Goal: Use online tool/utility: Utilize a website feature to perform a specific function

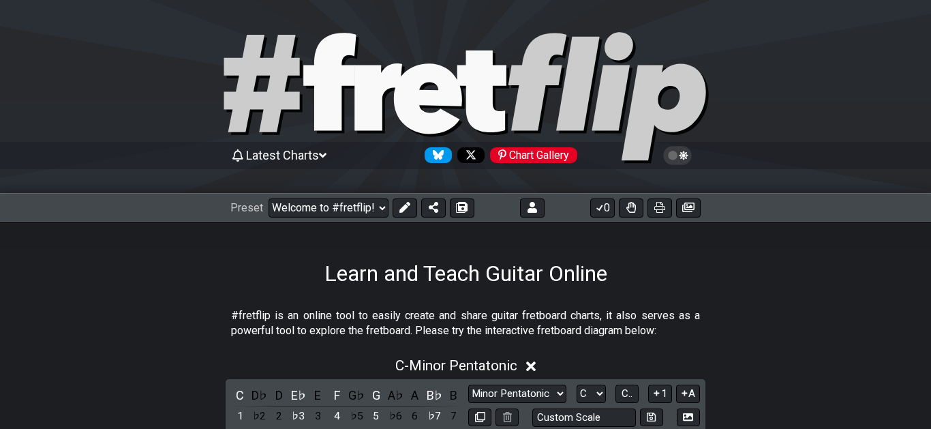
select select "C"
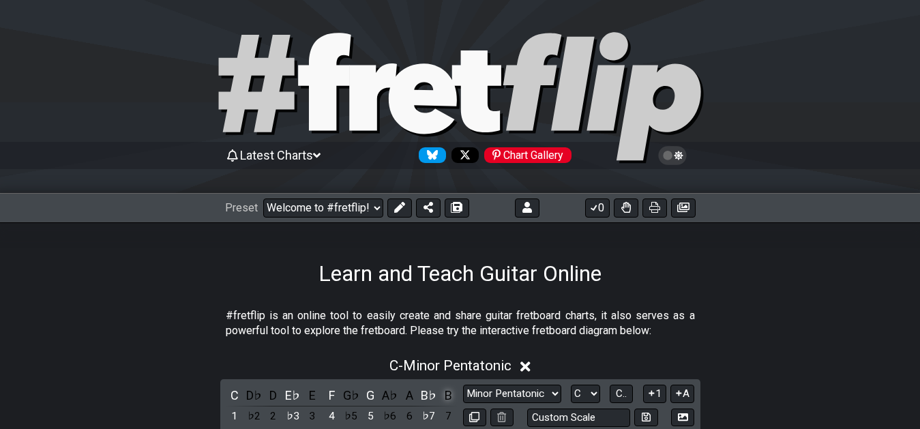
scroll to position [139, 0]
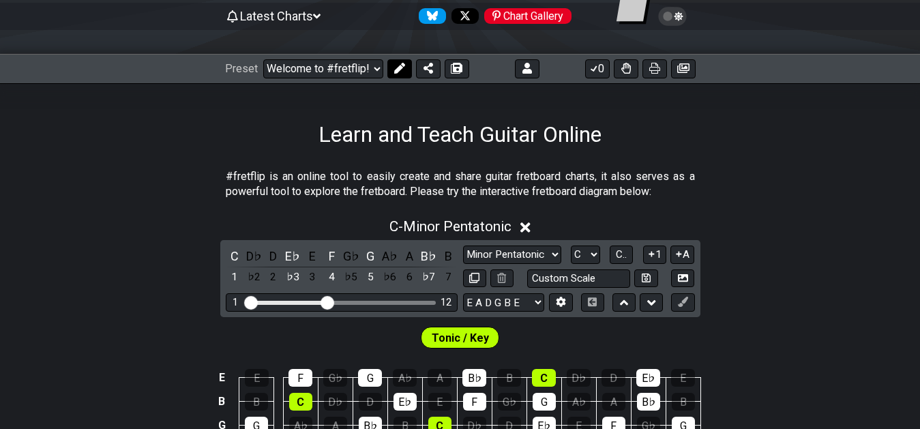
click at [398, 69] on icon at bounding box center [398, 68] width 11 height 11
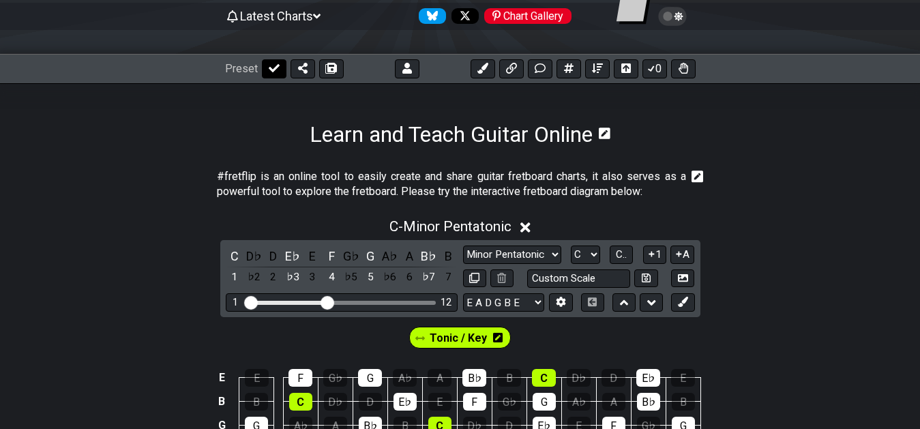
click at [272, 72] on icon at bounding box center [274, 68] width 11 height 11
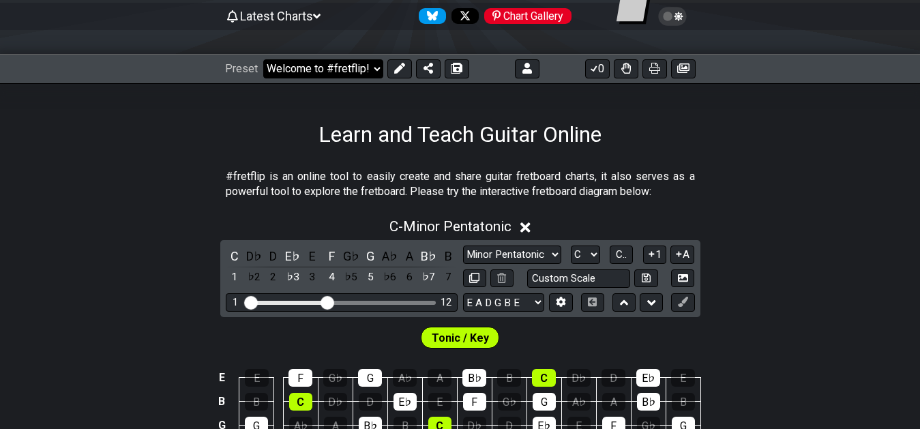
click at [369, 73] on select "Welcome to #fretflip! Initial Preset Custom Preset 7th Chord Arpeggios Template…" at bounding box center [323, 68] width 120 height 19
click option "7th Chord Arpeggios" at bounding box center [0, 0] width 0 height 0
select select "/welcome"
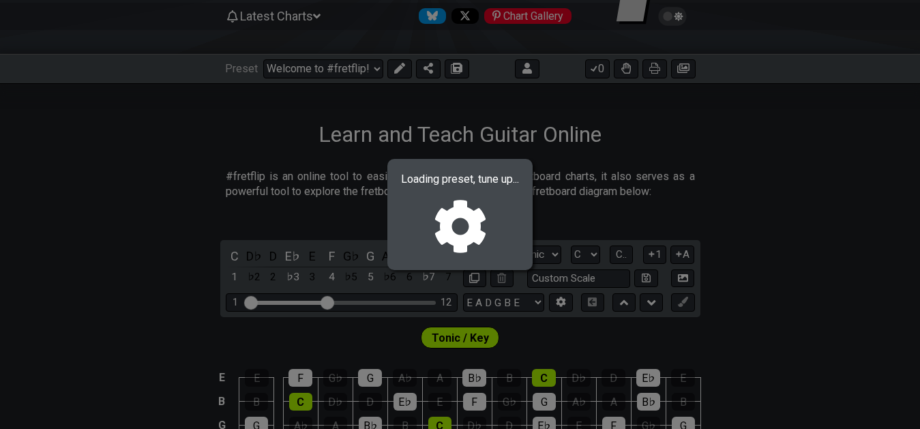
select select "F"
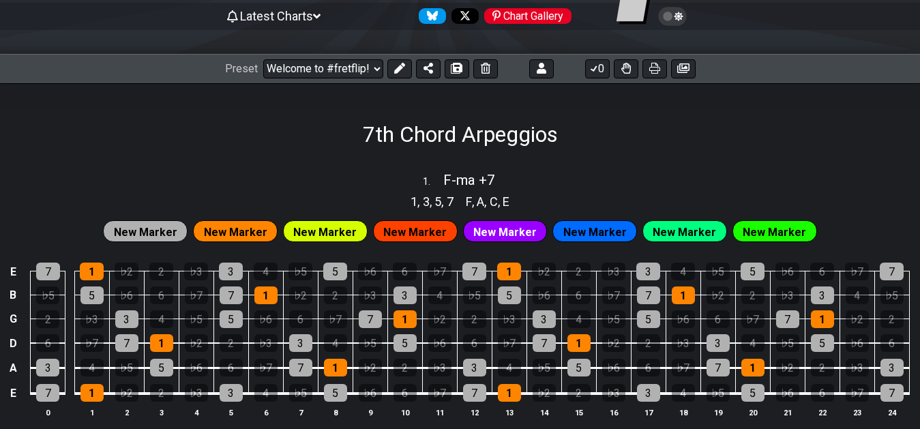
select select "/02F9A7NK"
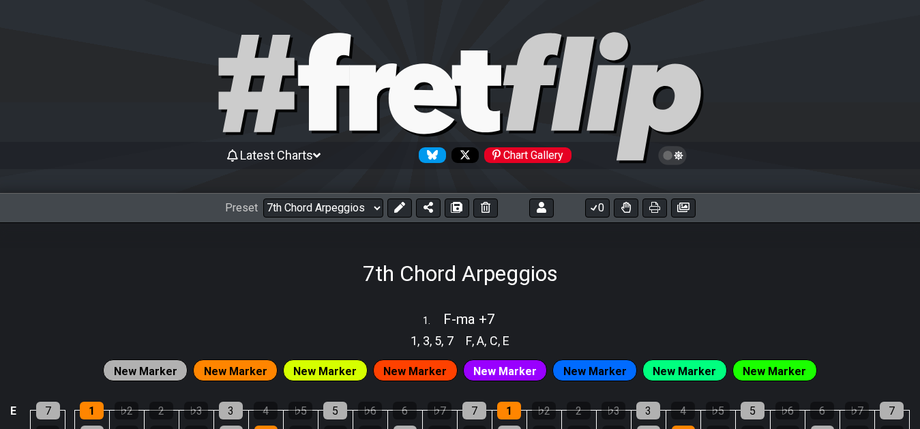
select select "/02F9A7NK"
select select "F"
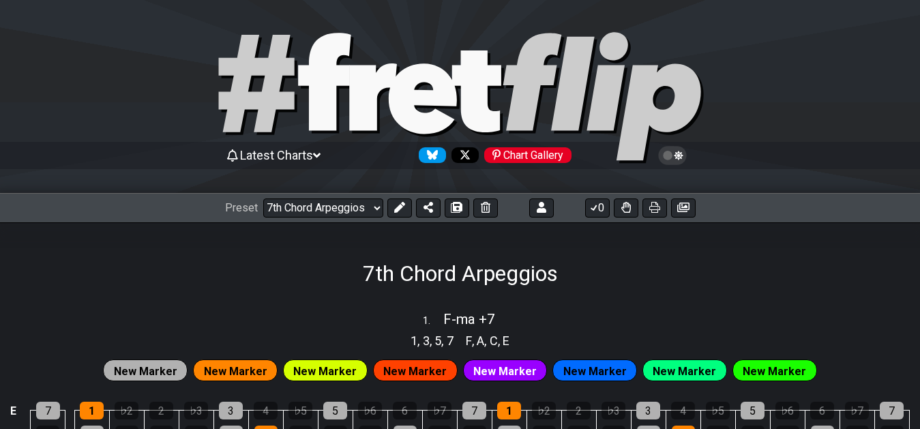
select select "F"
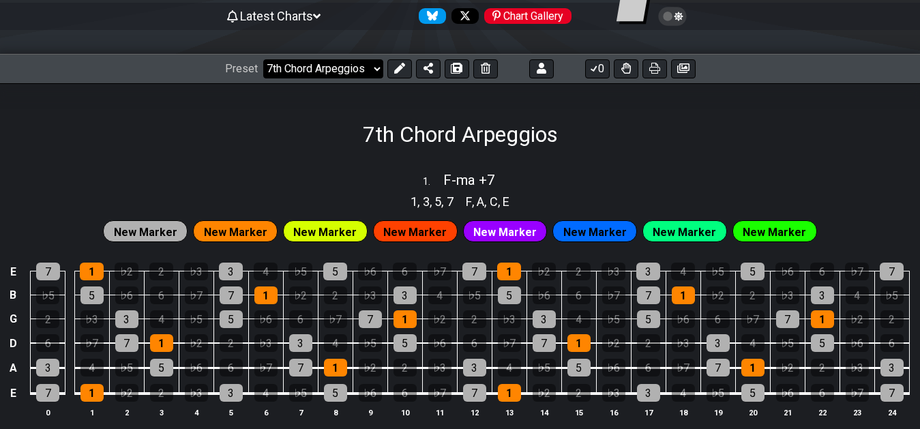
scroll to position [139, 0]
click option "XXX-01" at bounding box center [0, 0] width 0 height 0
select select "/02F9A7NK"
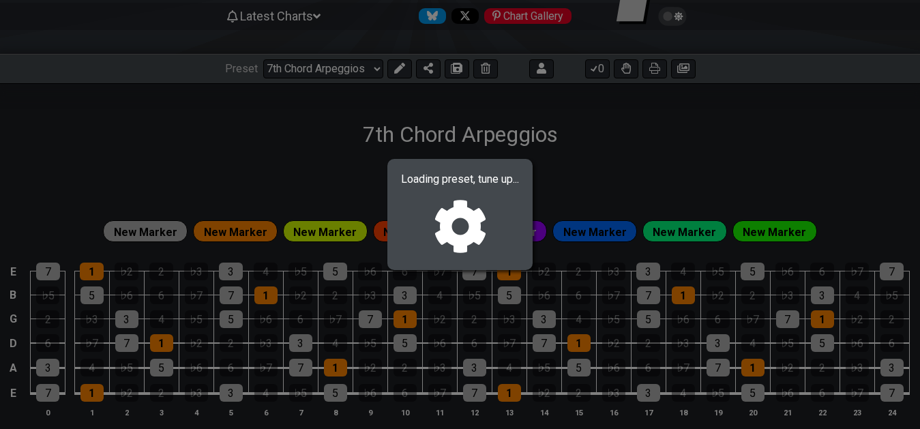
select select "F"
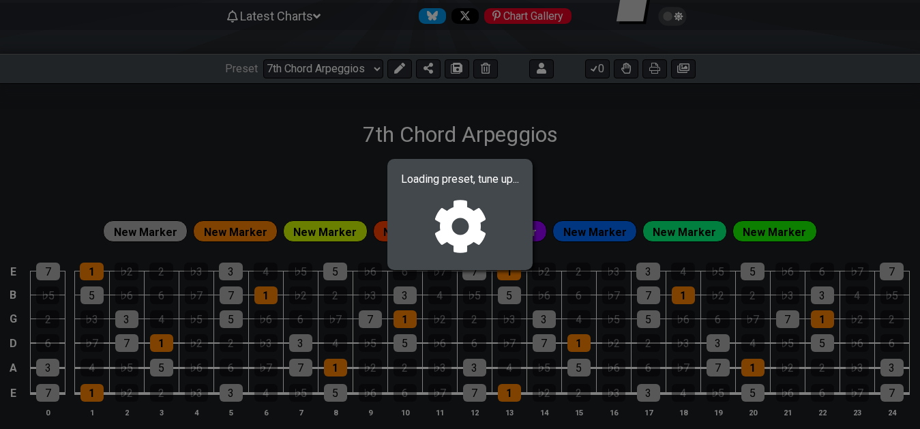
select select "F"
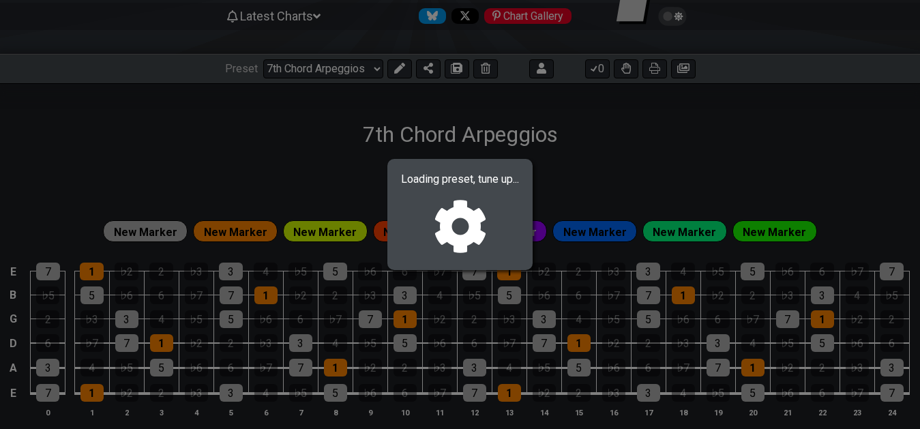
select select "F"
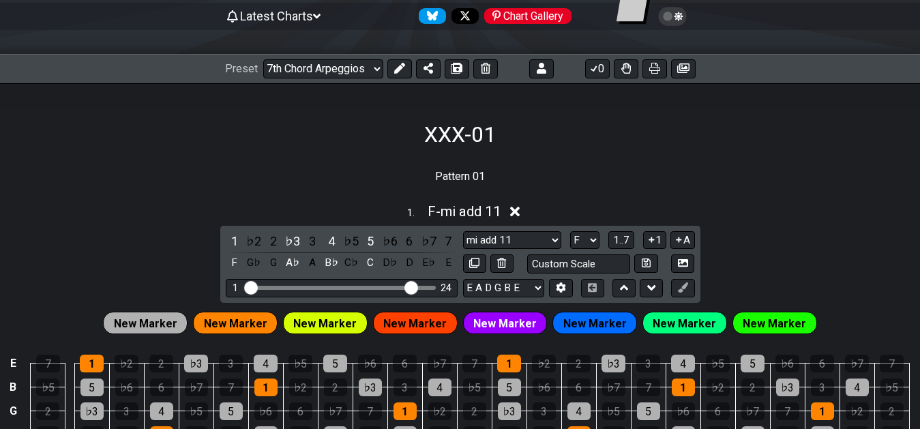
select select "/02YWF79B"
select select "ma -9 +9 #5 -7"
select select "ma #4 +6"
select select "sus +2 4 b6"
select select "mi +6"
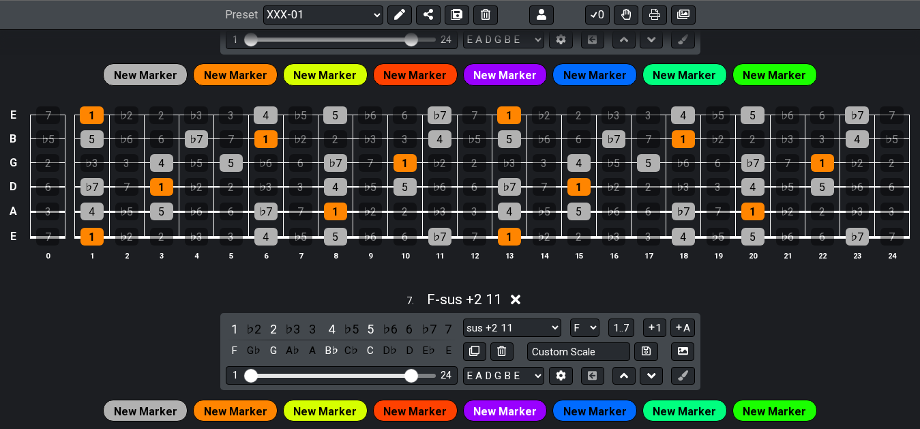
scroll to position [2096, 0]
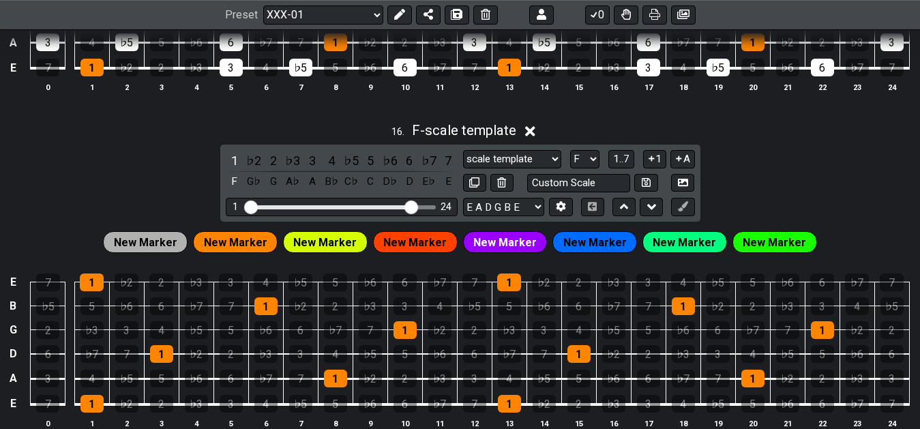
scroll to position [5325, 0]
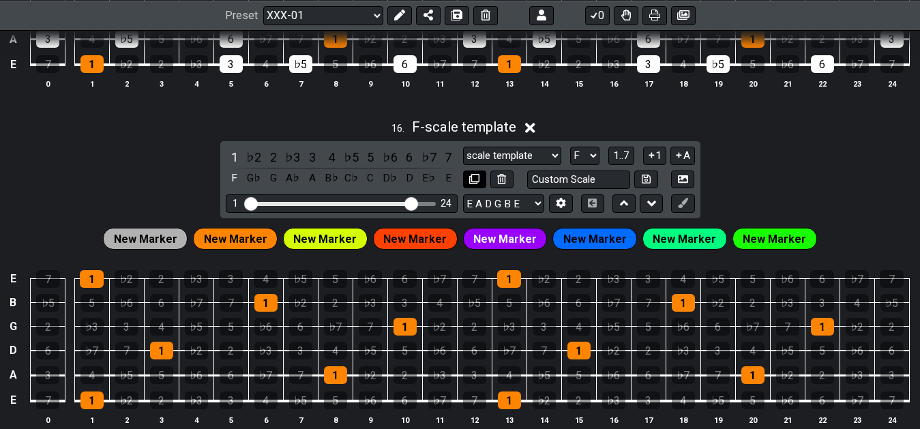
click at [473, 183] on icon at bounding box center [474, 179] width 10 height 10
select select "F"
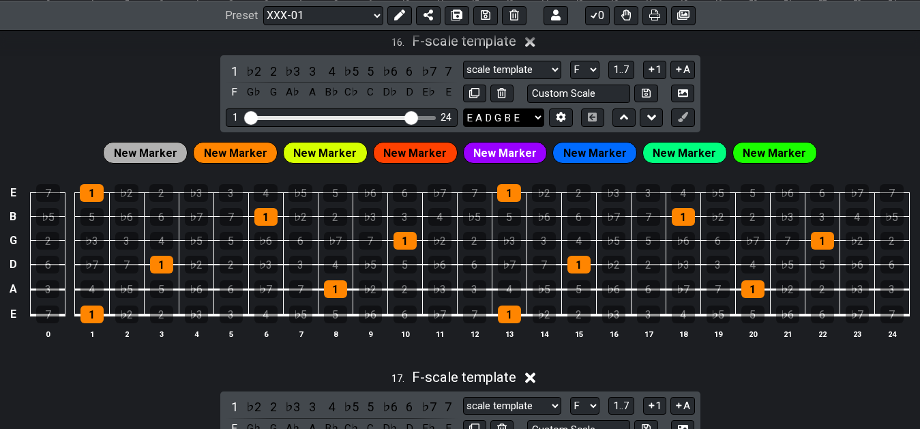
scroll to position [5395, 0]
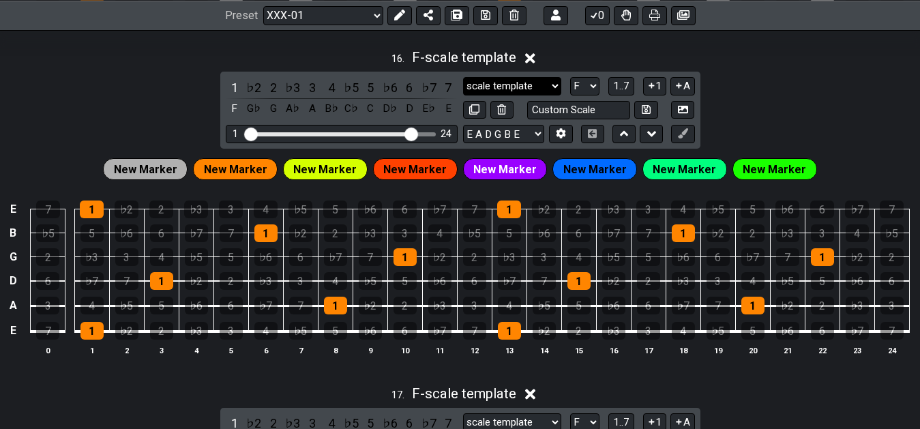
click at [806, 118] on div "16 . F - scale template 1 ♭2 2 ♭3 3 4 ♭5 5 ♭6 6 ♭7 7 F G♭ G A♭ A B♭ C♭ C D♭ D E…" at bounding box center [460, 207] width 920 height 333
click at [273, 93] on div "2" at bounding box center [274, 87] width 18 height 18
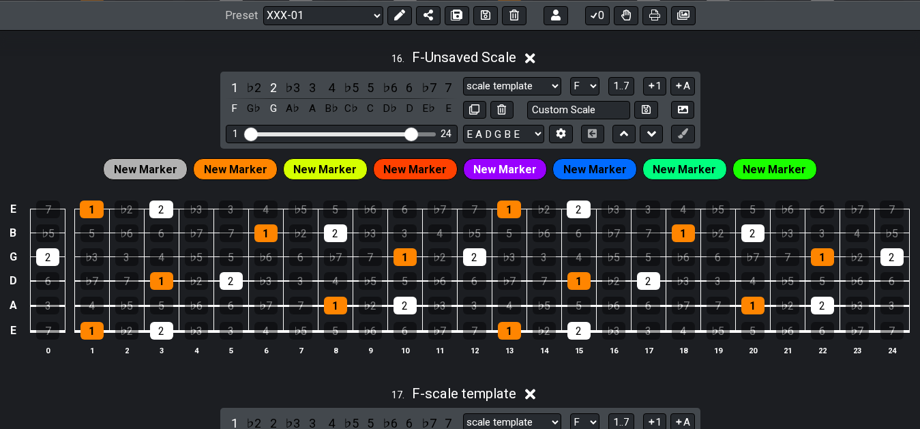
drag, startPoint x: 314, startPoint y: 91, endPoint x: 314, endPoint y: 105, distance: 13.7
click at [316, 105] on div "1 ♭2 2 ♭3 3 4 ♭5 5 ♭6 6 ♭7 7 F G♭ G A♭ A B♭ C♭ C D♭ D E♭ E" at bounding box center [342, 98] width 232 height 40
click at [295, 91] on div "♭3" at bounding box center [293, 87] width 18 height 18
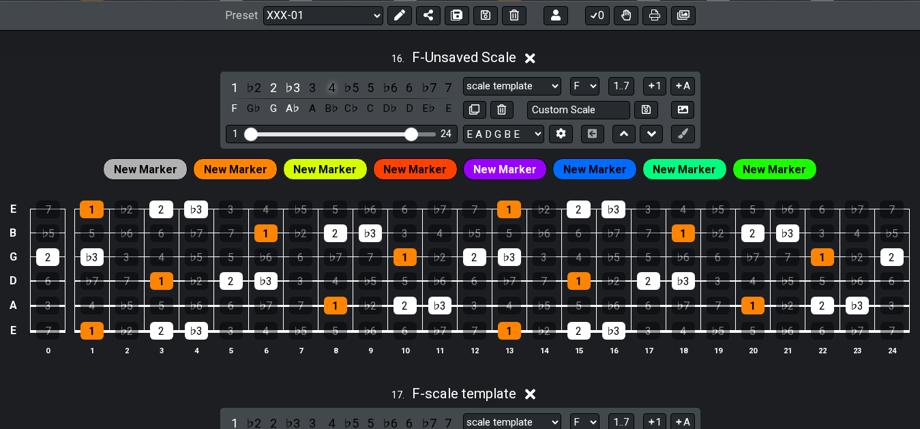
click at [329, 91] on div "4" at bounding box center [331, 87] width 18 height 18
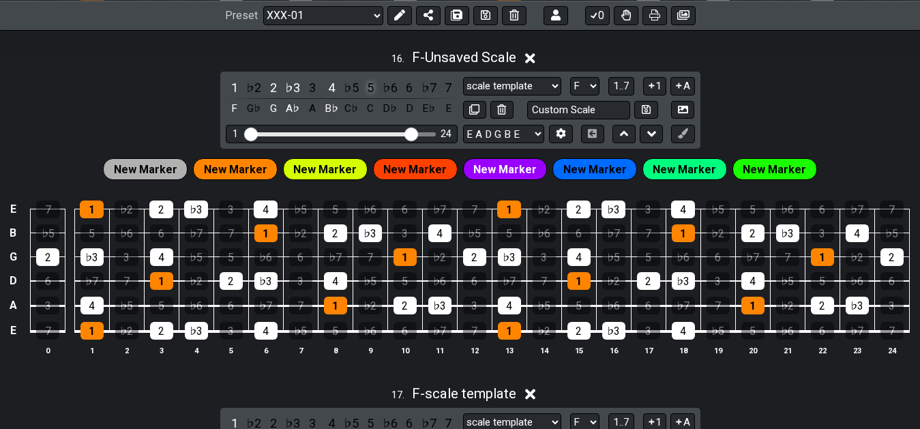
click at [367, 90] on div "5" at bounding box center [370, 87] width 18 height 18
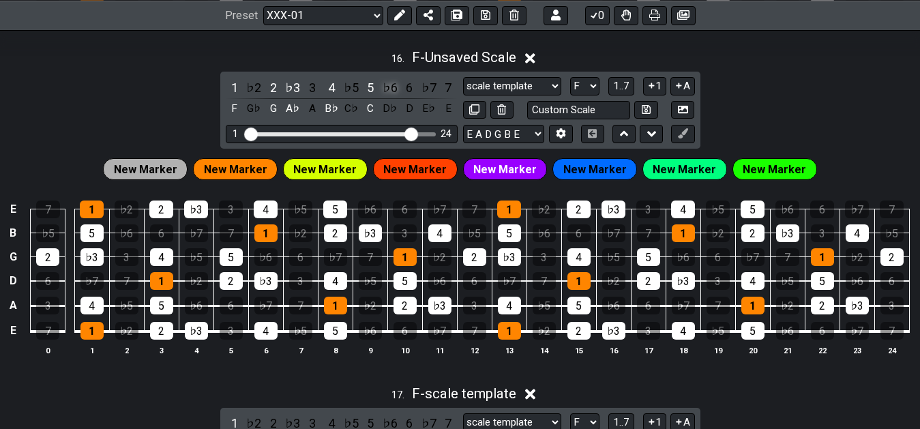
click at [389, 95] on div "♭6" at bounding box center [390, 87] width 18 height 18
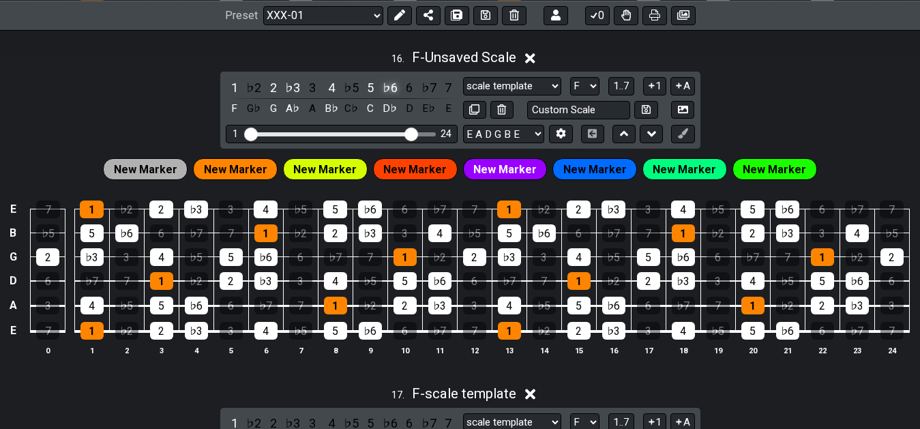
click at [389, 93] on div "♭6" at bounding box center [390, 87] width 18 height 18
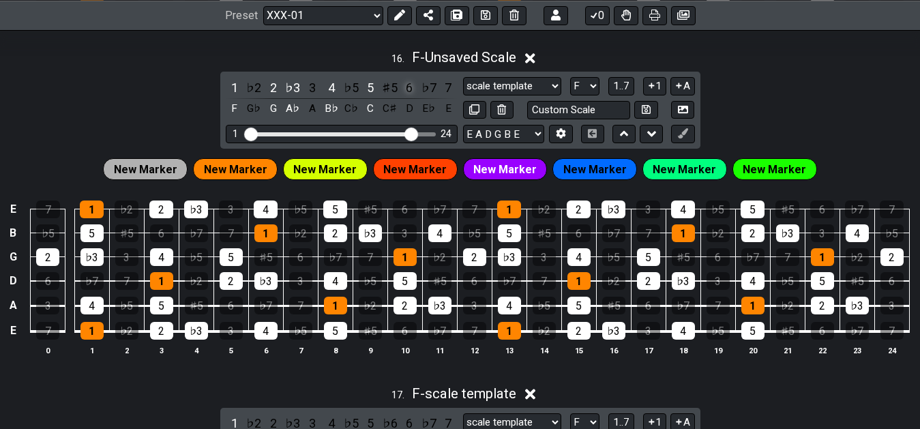
click at [408, 95] on div "6" at bounding box center [409, 87] width 18 height 18
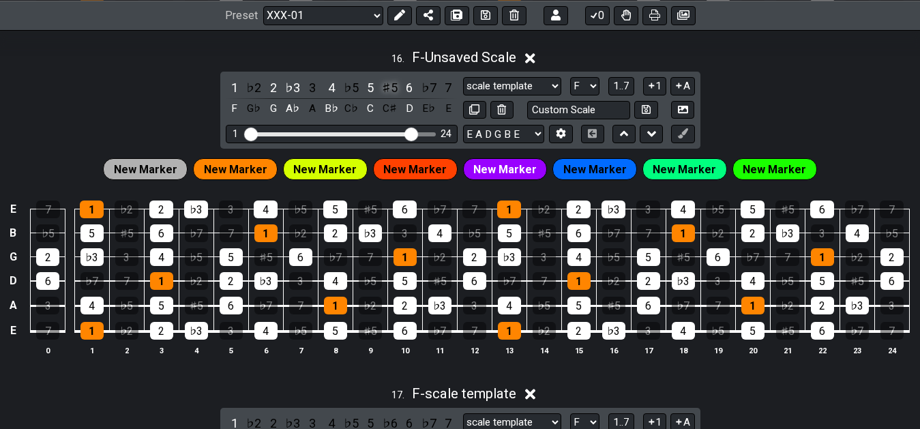
click at [389, 95] on div "♯5" at bounding box center [390, 87] width 18 height 18
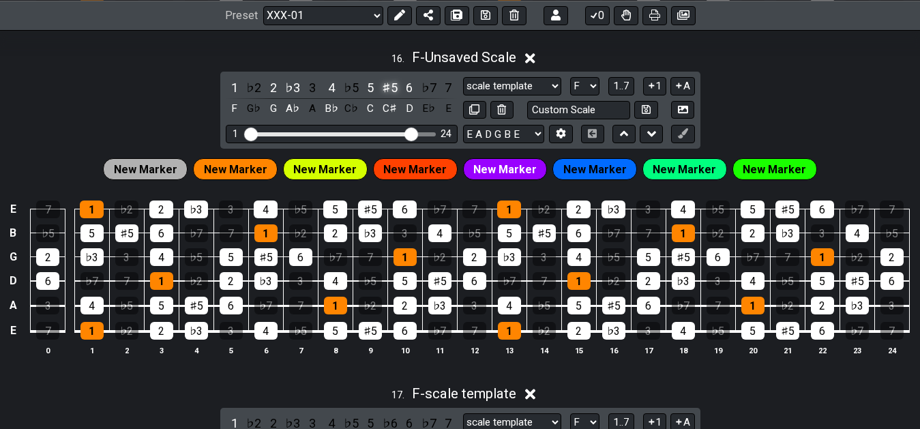
click at [389, 95] on div "♯5" at bounding box center [390, 87] width 18 height 18
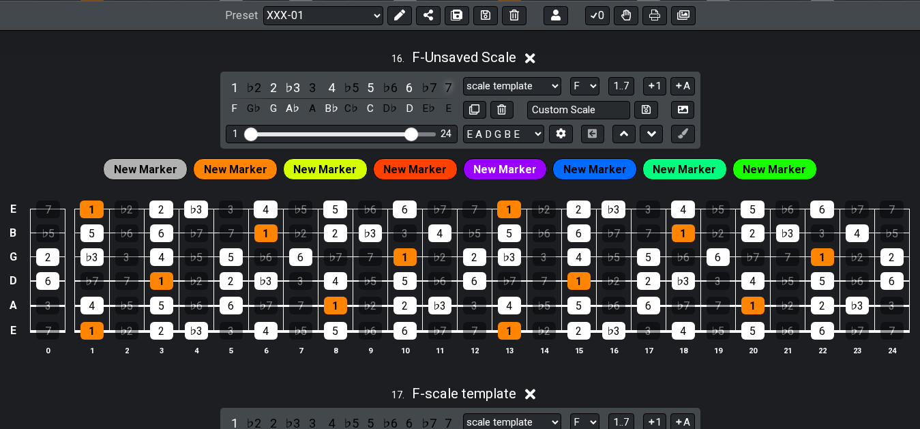
click at [452, 95] on div "7" at bounding box center [448, 87] width 18 height 18
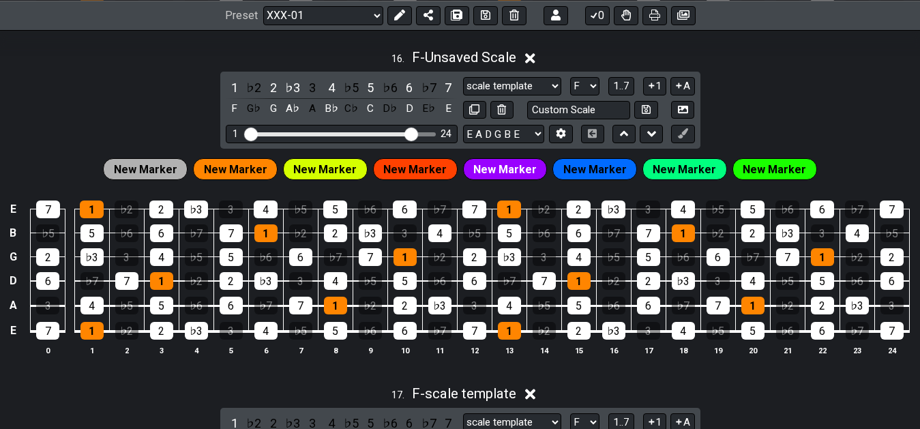
click at [340, 175] on span "New Marker" at bounding box center [324, 170] width 63 height 20
click at [256, 173] on span "New Marker" at bounding box center [235, 170] width 63 height 20
click at [255, 172] on span "New Marker" at bounding box center [235, 170] width 63 height 20
click at [394, 7] on button at bounding box center [399, 14] width 25 height 19
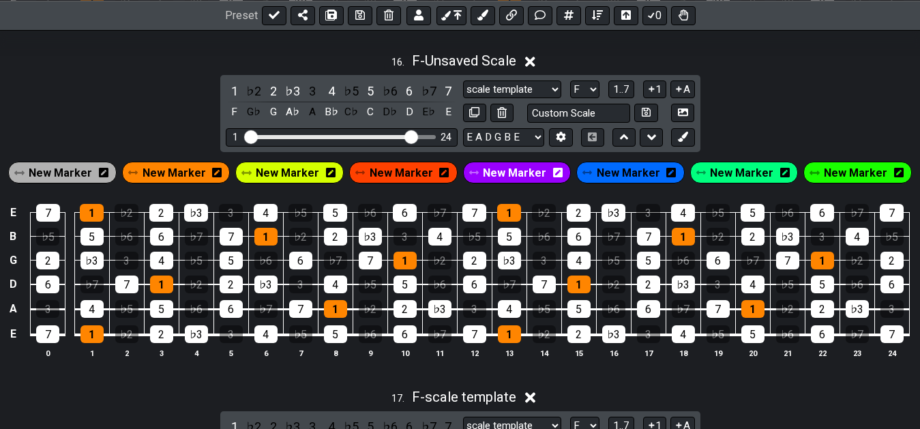
scroll to position [5398, 0]
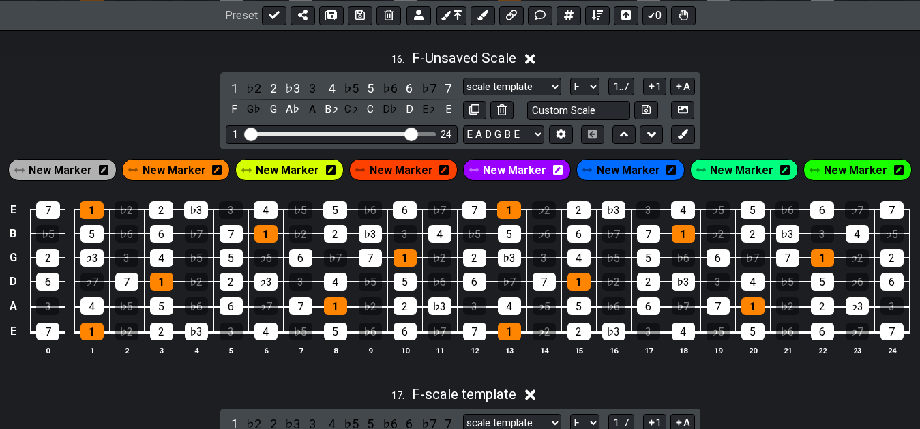
click at [187, 174] on span "New Marker" at bounding box center [173, 170] width 63 height 20
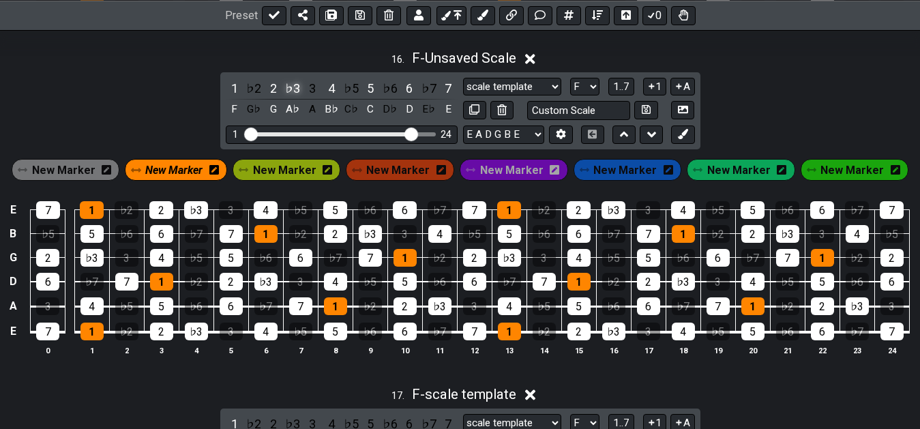
click at [291, 94] on div "♭3" at bounding box center [293, 88] width 18 height 18
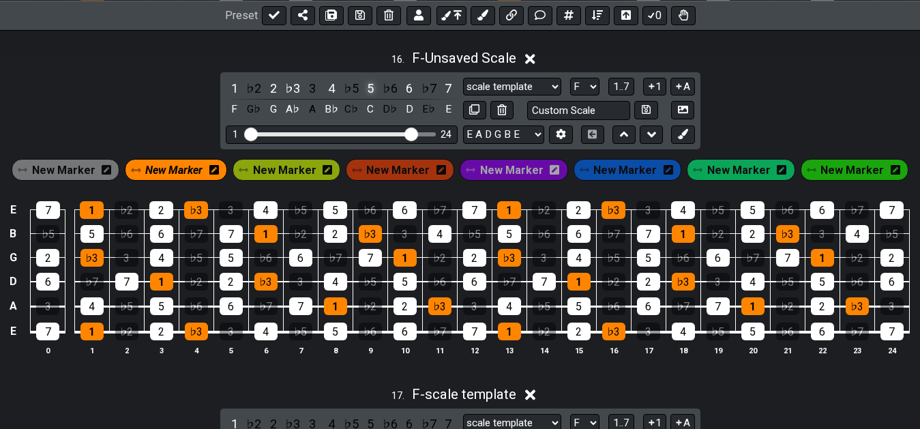
click at [368, 95] on div "5" at bounding box center [370, 88] width 18 height 18
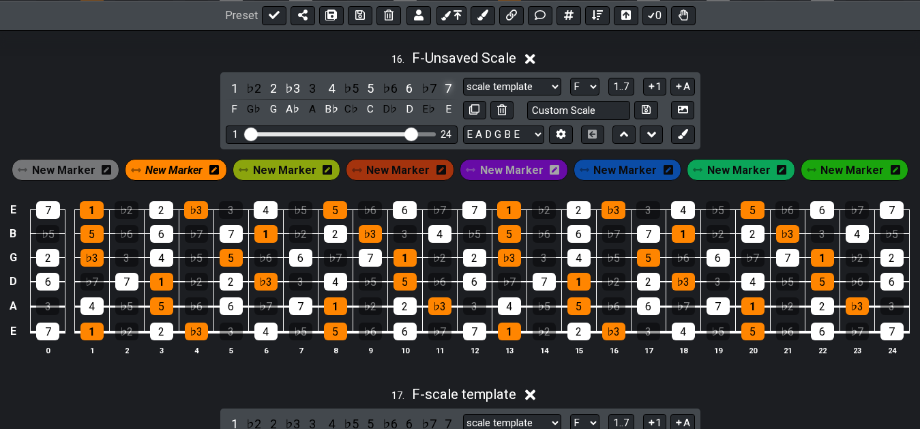
click at [443, 93] on div "7" at bounding box center [448, 88] width 18 height 18
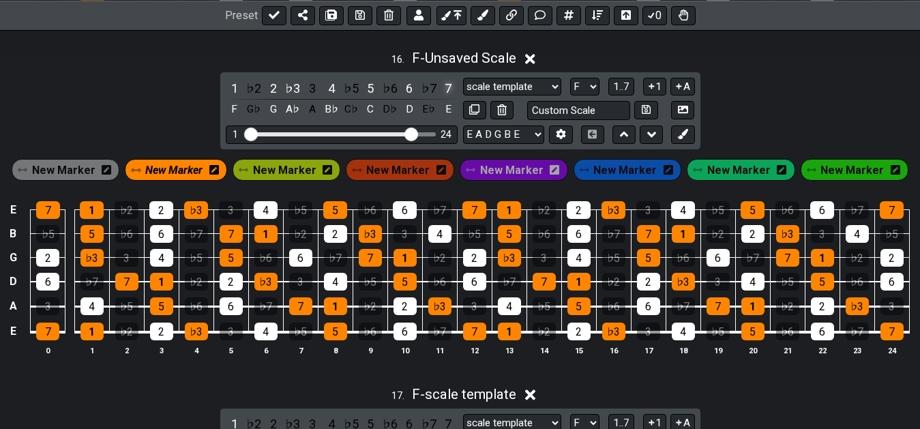
click at [446, 95] on div "7" at bounding box center [448, 88] width 18 height 18
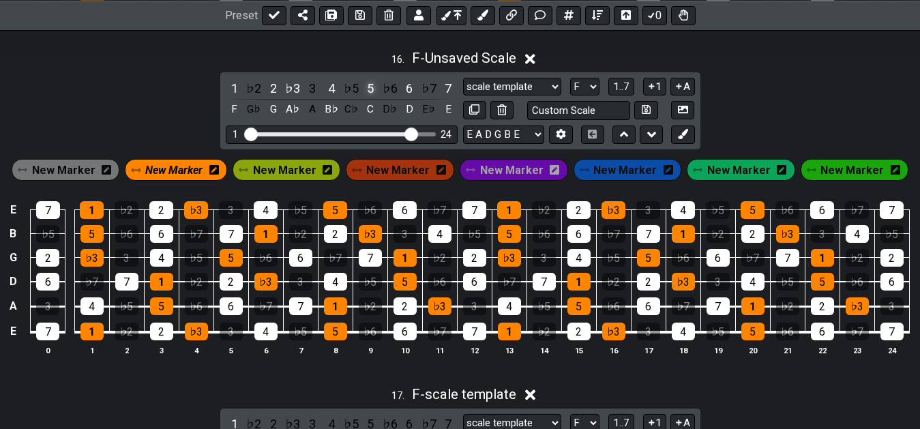
click at [367, 97] on div "5" at bounding box center [370, 88] width 18 height 18
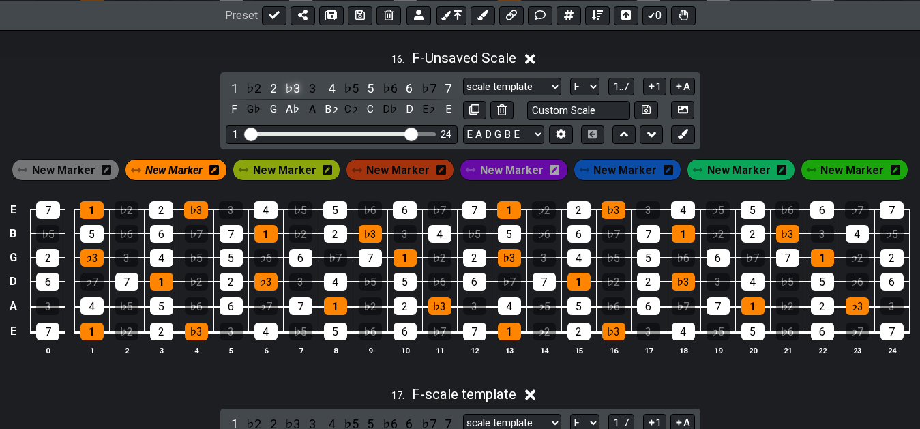
click at [295, 94] on div "♭3" at bounding box center [293, 88] width 18 height 18
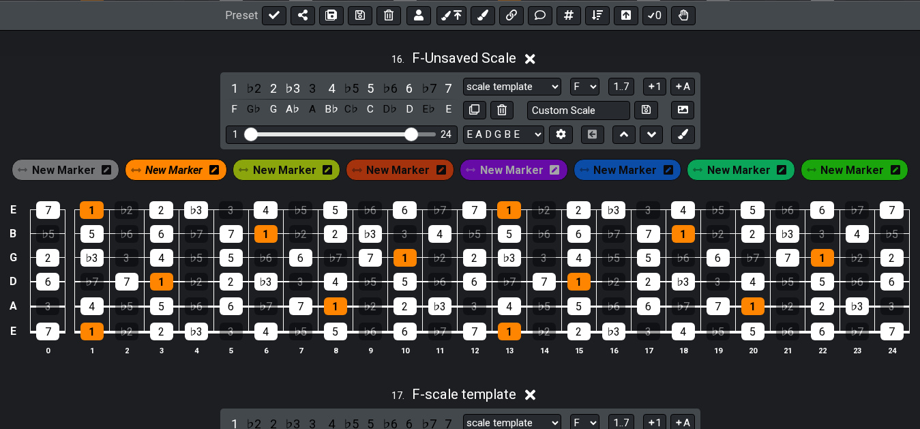
click at [198, 172] on span "New Marker" at bounding box center [173, 170] width 57 height 20
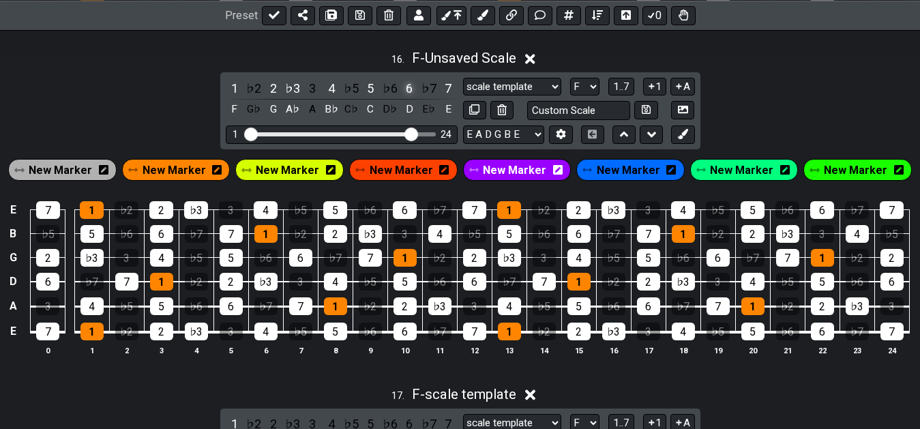
click at [411, 93] on div "6" at bounding box center [409, 88] width 18 height 18
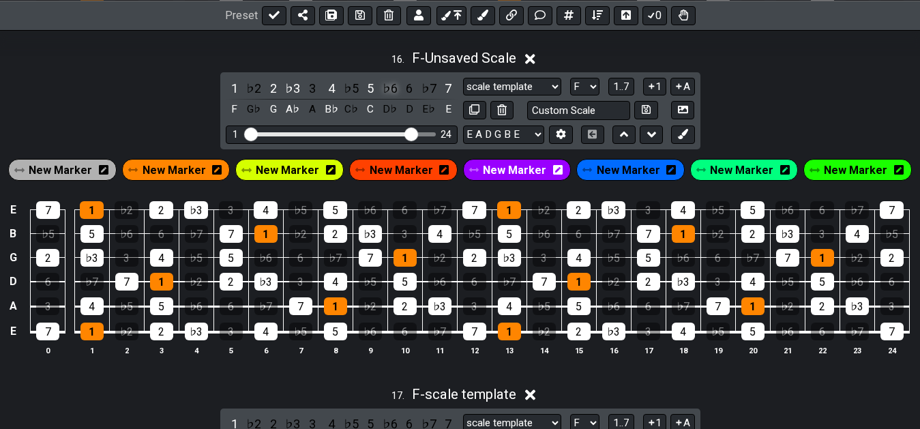
click at [394, 94] on div "♭6" at bounding box center [390, 88] width 18 height 18
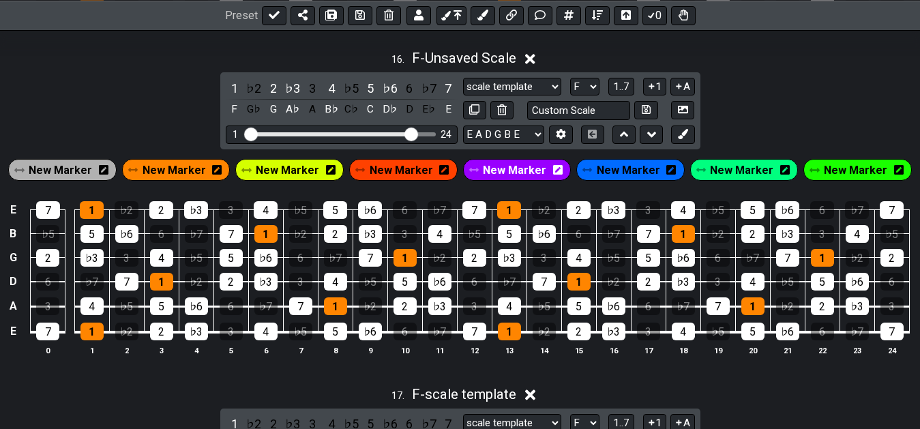
click at [192, 180] on span "New Marker" at bounding box center [173, 170] width 63 height 20
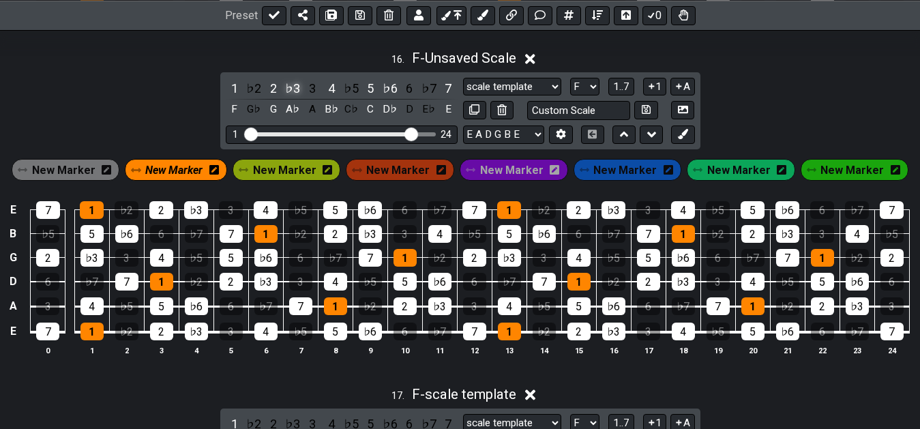
click at [288, 91] on div "♭3" at bounding box center [293, 88] width 18 height 18
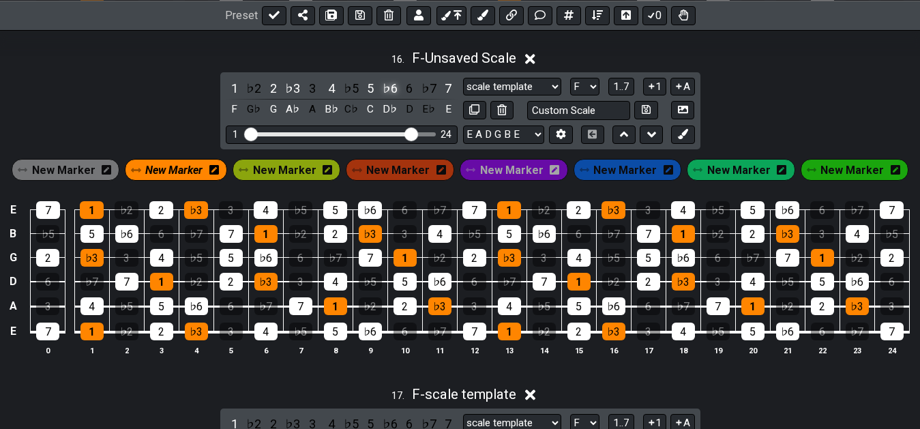
click at [389, 95] on div "♭6" at bounding box center [390, 88] width 18 height 18
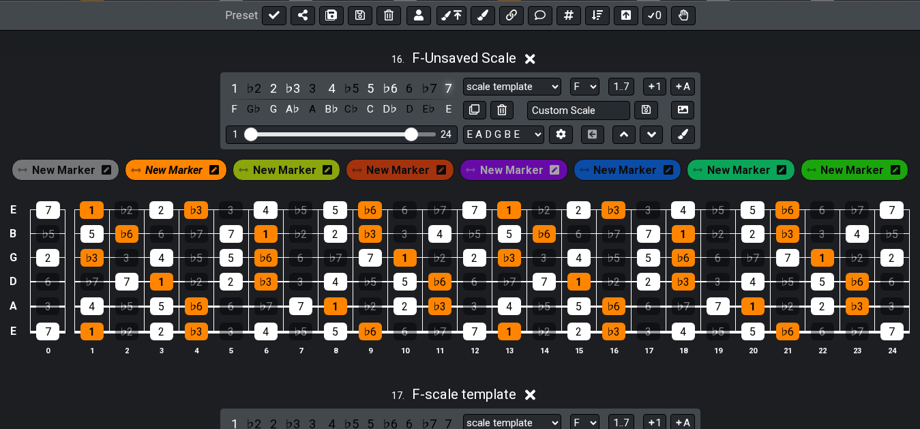
click at [448, 91] on div "7" at bounding box center [448, 88] width 18 height 18
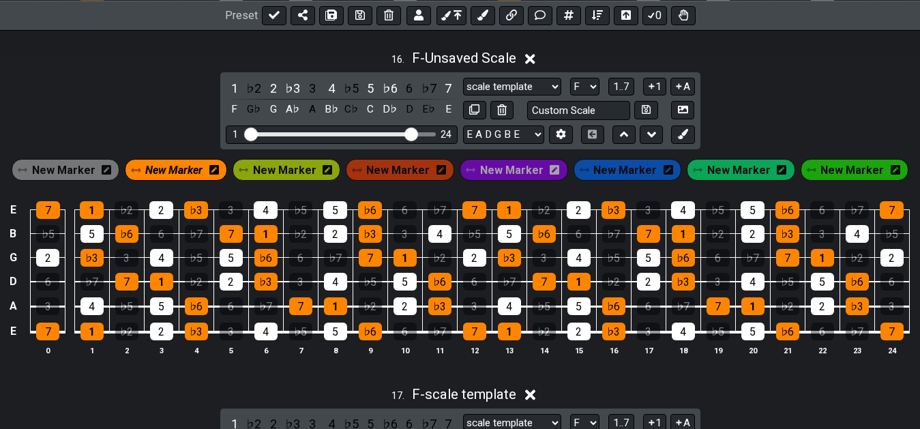
click at [198, 174] on span "New Marker" at bounding box center [173, 170] width 57 height 20
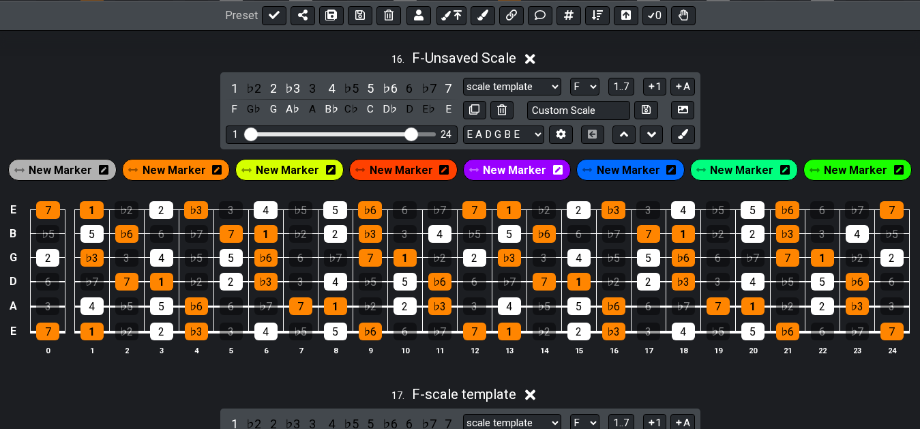
click at [295, 169] on span "New Marker" at bounding box center [287, 170] width 63 height 20
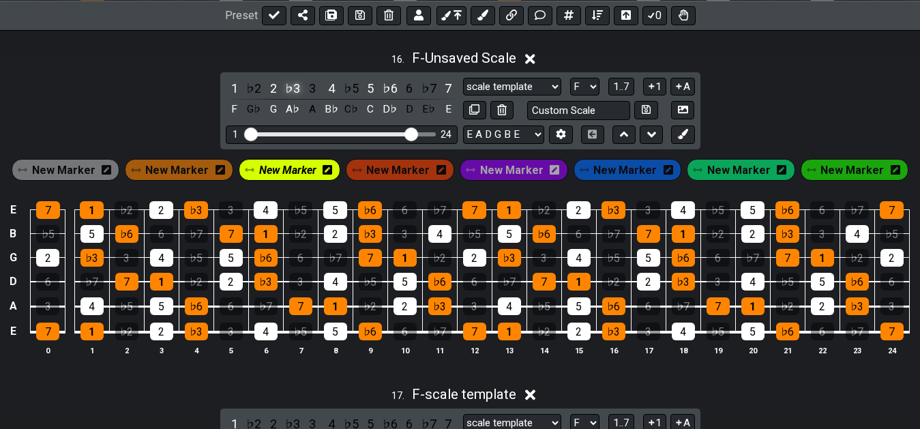
click at [292, 91] on div "♭3" at bounding box center [293, 88] width 18 height 18
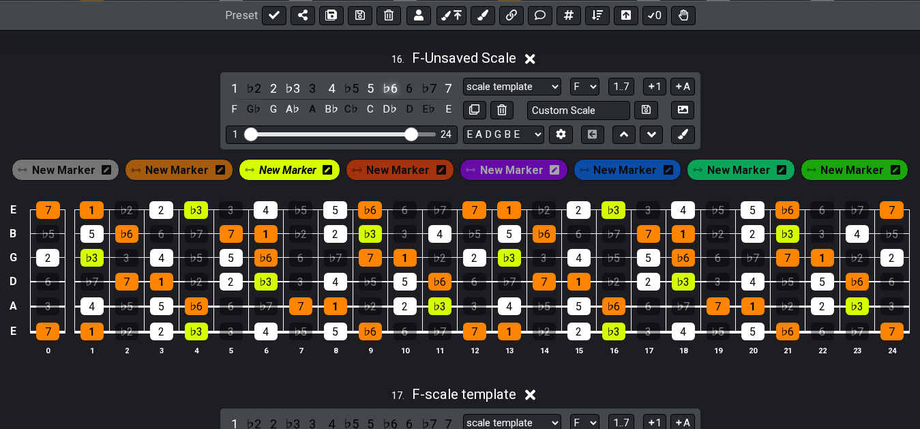
click at [386, 93] on div "♭6" at bounding box center [390, 88] width 18 height 18
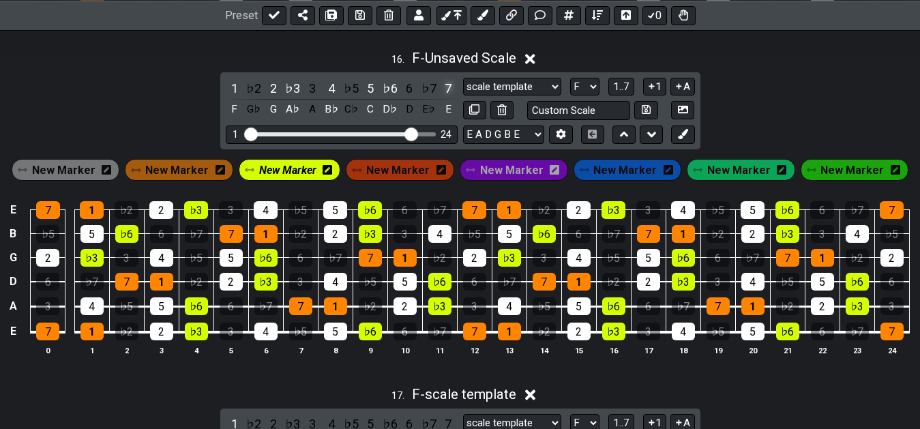
click at [449, 92] on div "7" at bounding box center [448, 88] width 18 height 18
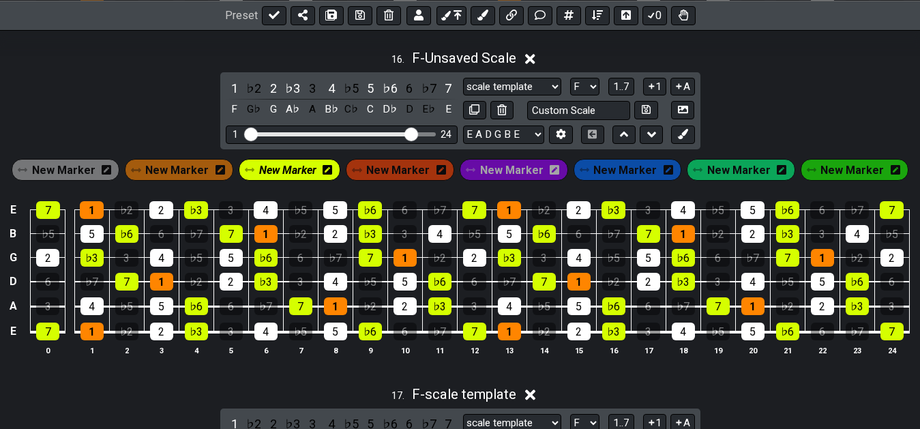
click at [282, 180] on span "New Marker" at bounding box center [287, 170] width 57 height 20
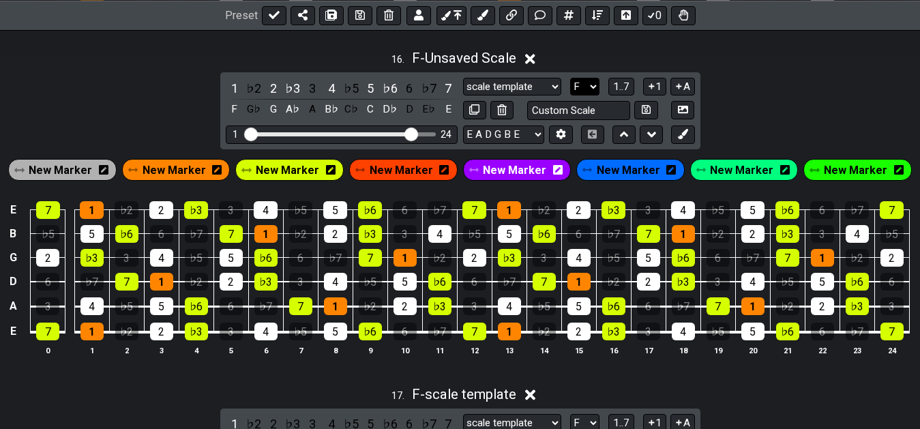
click at [570, 78] on select "A♭ A A♯ B♭ B C C♯ D♭ D D♯ E♭ E F F♯ G♭ G G♯" at bounding box center [584, 87] width 29 height 18
select select "A"
click option "A" at bounding box center [0, 0] width 0 height 0
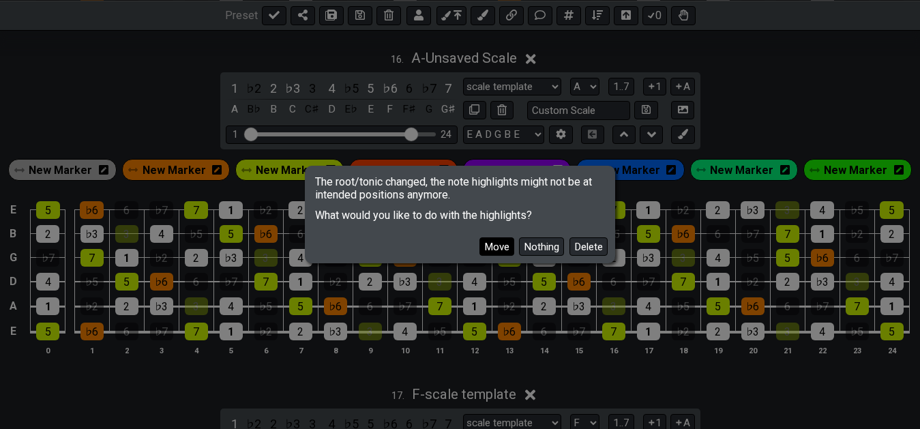
click at [496, 250] on button "Move" at bounding box center [496, 246] width 35 height 18
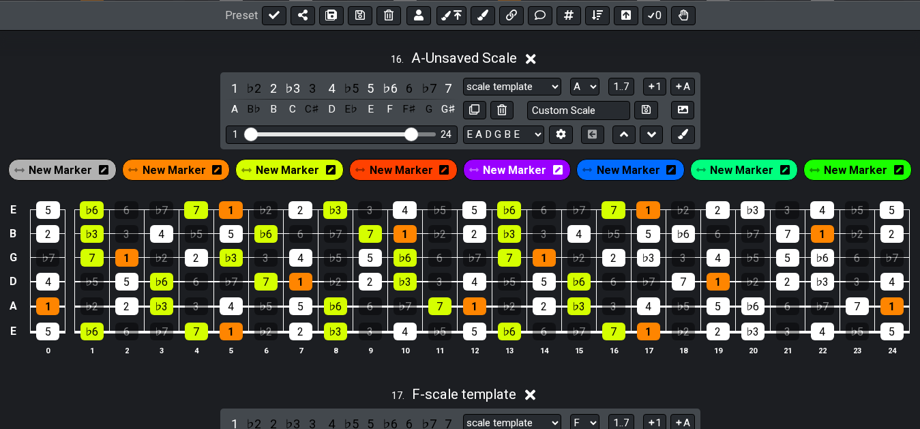
click at [206, 172] on span "New Marker" at bounding box center [173, 170] width 63 height 20
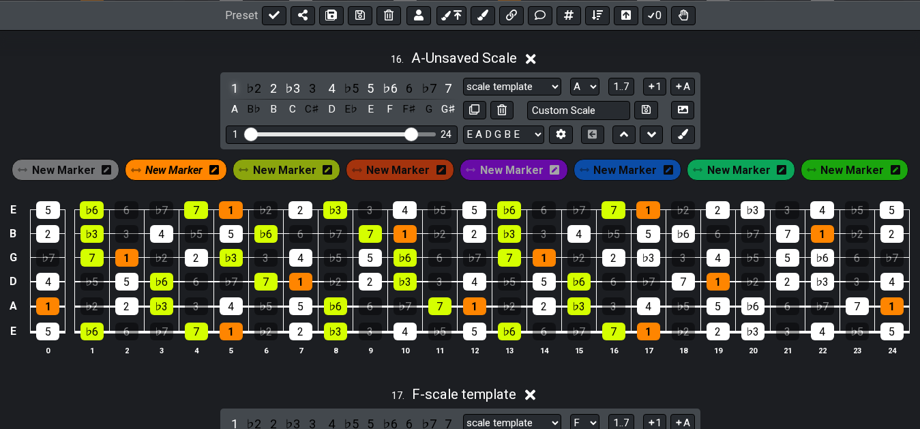
click at [229, 93] on div "1" at bounding box center [235, 88] width 18 height 18
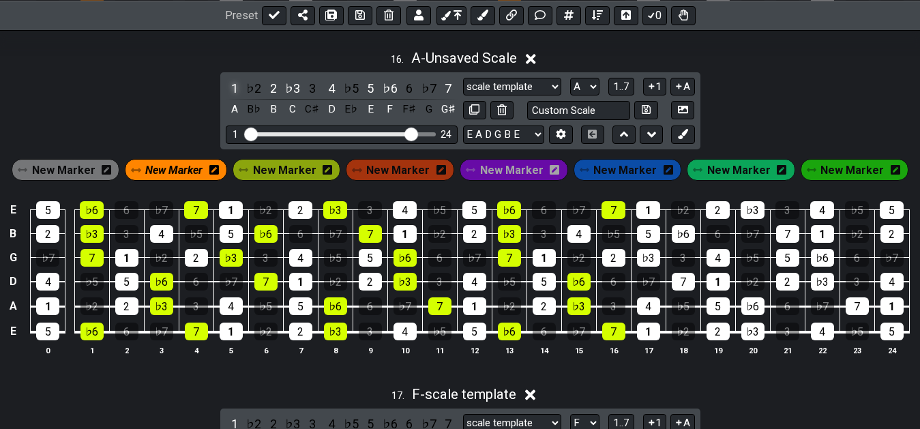
click at [229, 93] on div "1" at bounding box center [235, 88] width 18 height 18
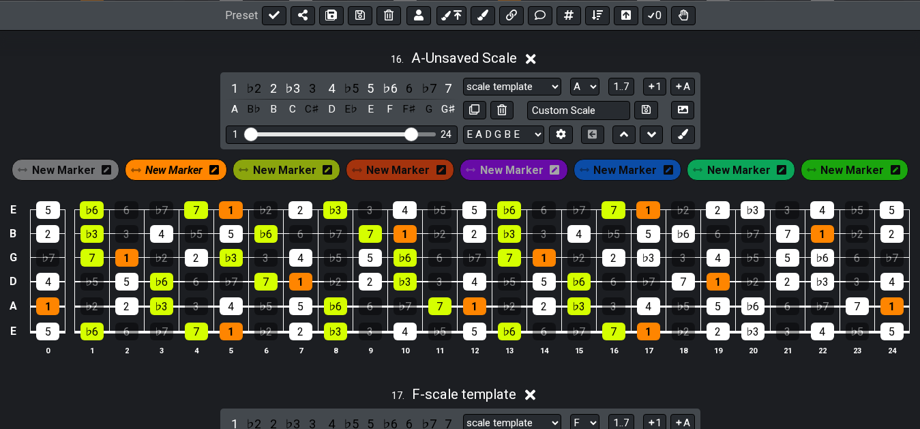
click at [287, 173] on span "New Marker" at bounding box center [284, 170] width 63 height 20
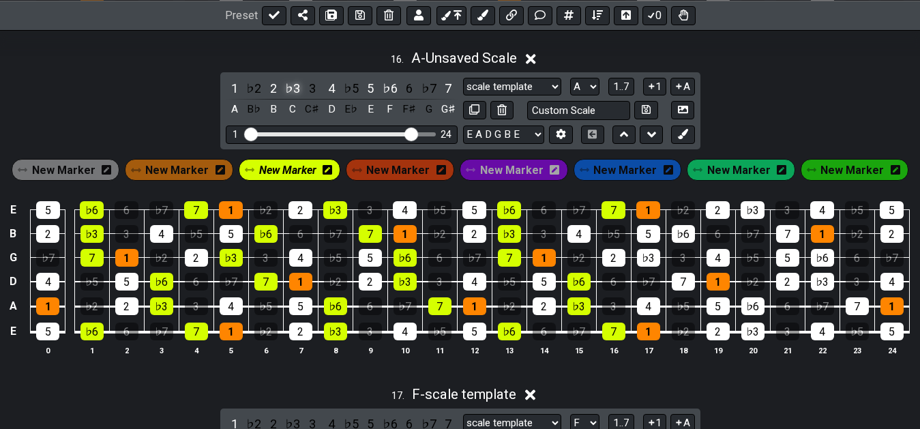
click at [292, 91] on div "♭3" at bounding box center [293, 88] width 18 height 18
click at [386, 91] on div "♭6" at bounding box center [390, 88] width 18 height 18
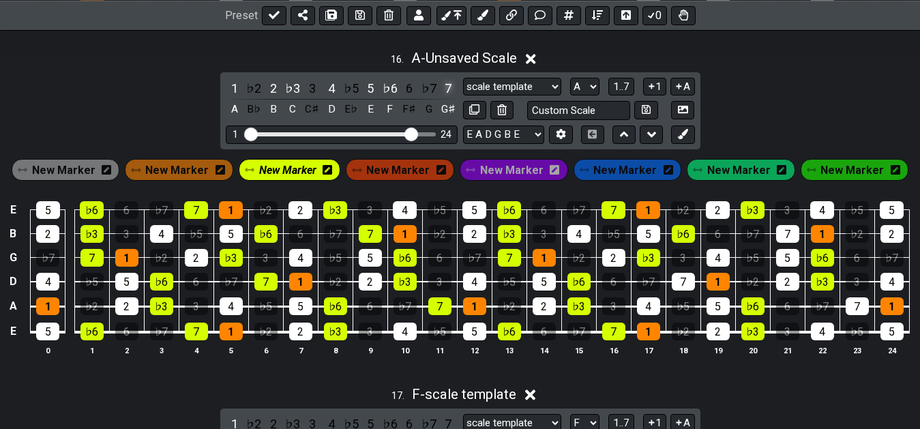
click at [445, 93] on div "7" at bounding box center [448, 88] width 18 height 18
click at [256, 55] on div "16 . A - Unsaved Scale" at bounding box center [460, 55] width 920 height 26
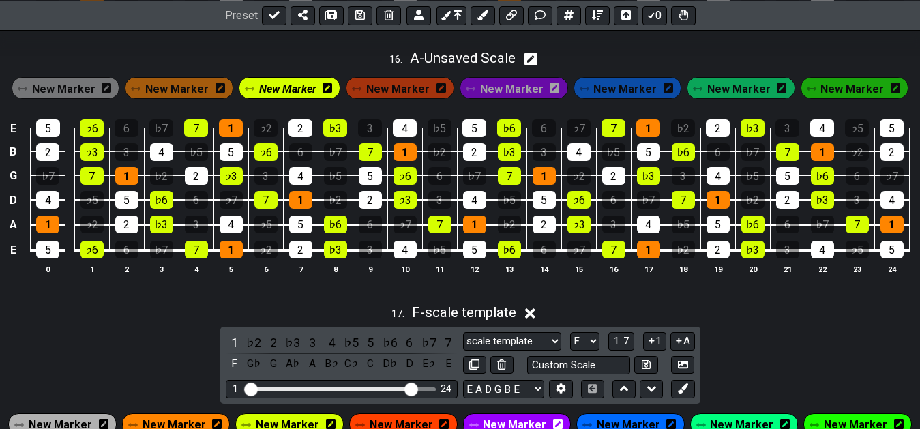
click at [610, 61] on div "16 . A - Unsaved Scale" at bounding box center [460, 55] width 920 height 26
select select "A"
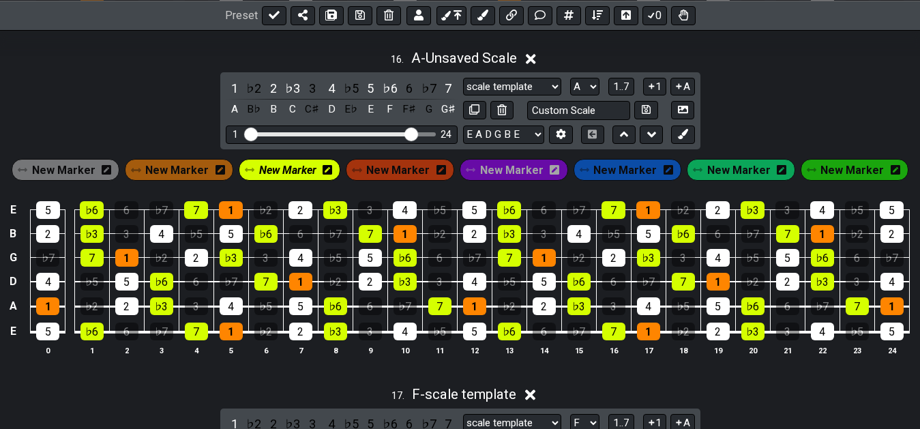
click at [566, 384] on div "17 . F - scale template" at bounding box center [460, 391] width 920 height 26
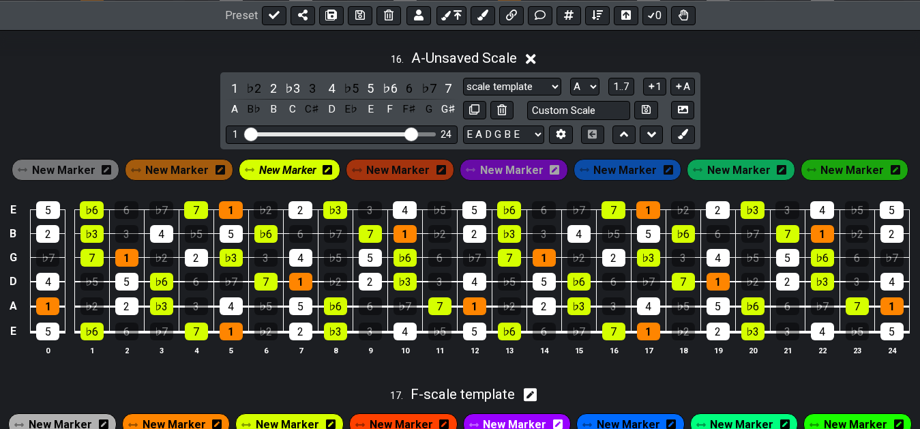
click at [295, 180] on span "New Marker" at bounding box center [287, 170] width 57 height 20
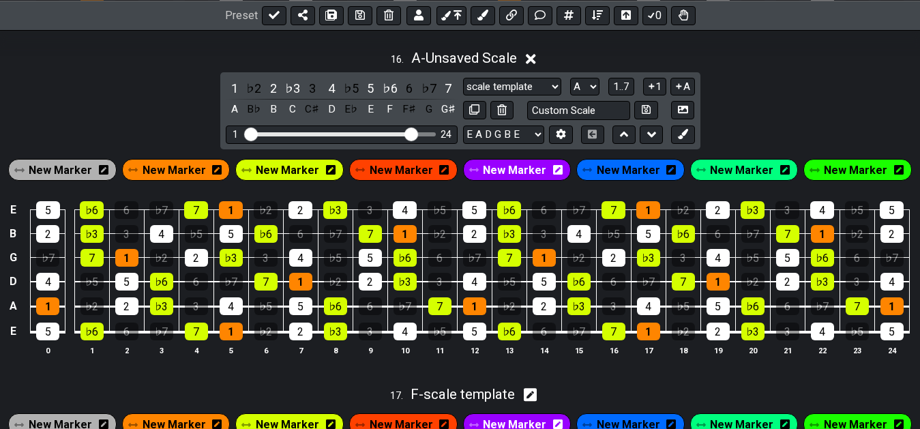
click at [542, 401] on div "17 . F - scale template" at bounding box center [460, 391] width 920 height 26
select select "F"
